Goal: Task Accomplishment & Management: Manage account settings

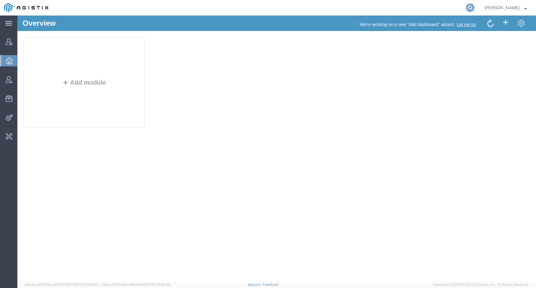
click at [474, 4] on icon at bounding box center [470, 7] width 9 height 9
click at [462, 8] on input "search" at bounding box center [371, 7] width 188 height 15
paste input "[EMAIL_ADDRESS][DOMAIN_NAME]"
type input "[EMAIL_ADDRESS][DOMAIN_NAME]"
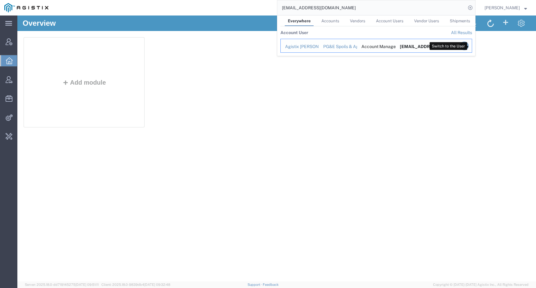
click at [468, 44] on icon "Search Results" at bounding box center [464, 46] width 9 height 9
click at [468, 47] on icon "Search Results" at bounding box center [464, 46] width 9 height 9
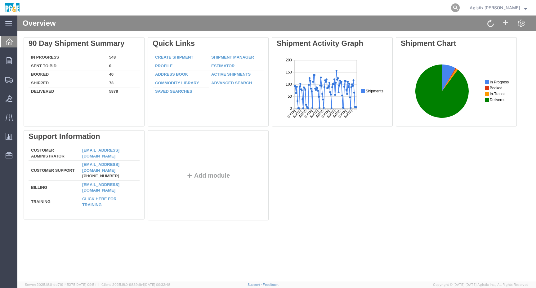
click at [459, 5] on icon at bounding box center [455, 7] width 9 height 9
click at [451, 6] on input "search" at bounding box center [356, 7] width 188 height 15
paste input "56780344"
type input "56780344"
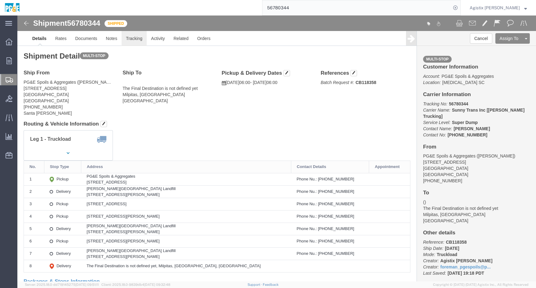
click link "Tracking"
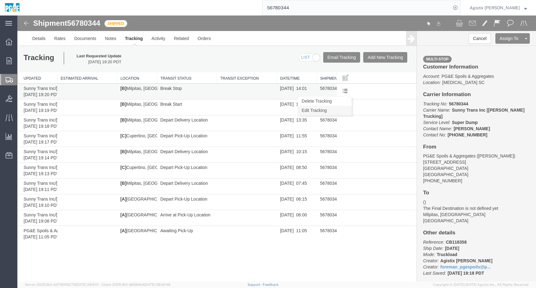
click at [337, 112] on link "Edit Tracking" at bounding box center [325, 110] width 54 height 9
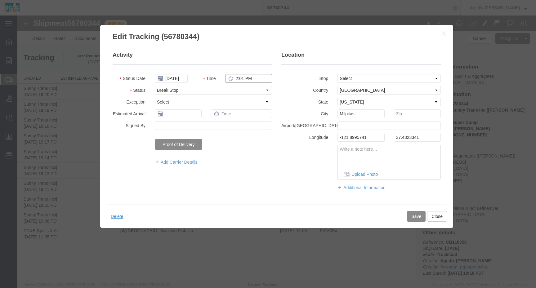
click at [244, 79] on input "2:01 PM" at bounding box center [248, 78] width 47 height 9
click at [243, 78] on input "2:01 PM" at bounding box center [248, 78] width 47 height 9
type input "2:06 PM"
click at [416, 218] on button "Save" at bounding box center [416, 216] width 19 height 11
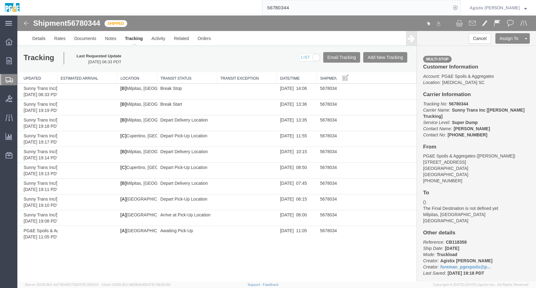
click at [84, 24] on span "56780344" at bounding box center [83, 23] width 33 height 8
copy span "56780344"
click at [160, 40] on link "Activity" at bounding box center [158, 38] width 22 height 15
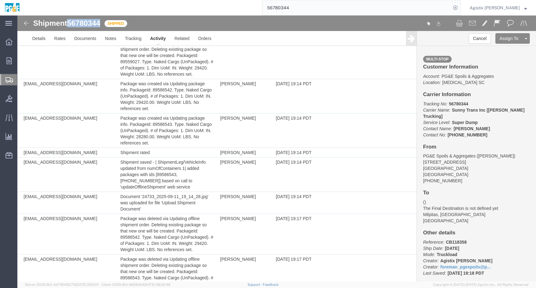
scroll to position [553, 0]
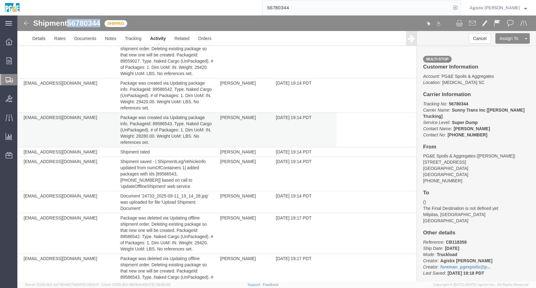
drag, startPoint x: 215, startPoint y: 118, endPoint x: 254, endPoint y: 118, distance: 38.8
click at [254, 118] on td "[PERSON_NAME]" at bounding box center [245, 130] width 56 height 34
copy td "[PERSON_NAME]"
